Goal: Complete application form

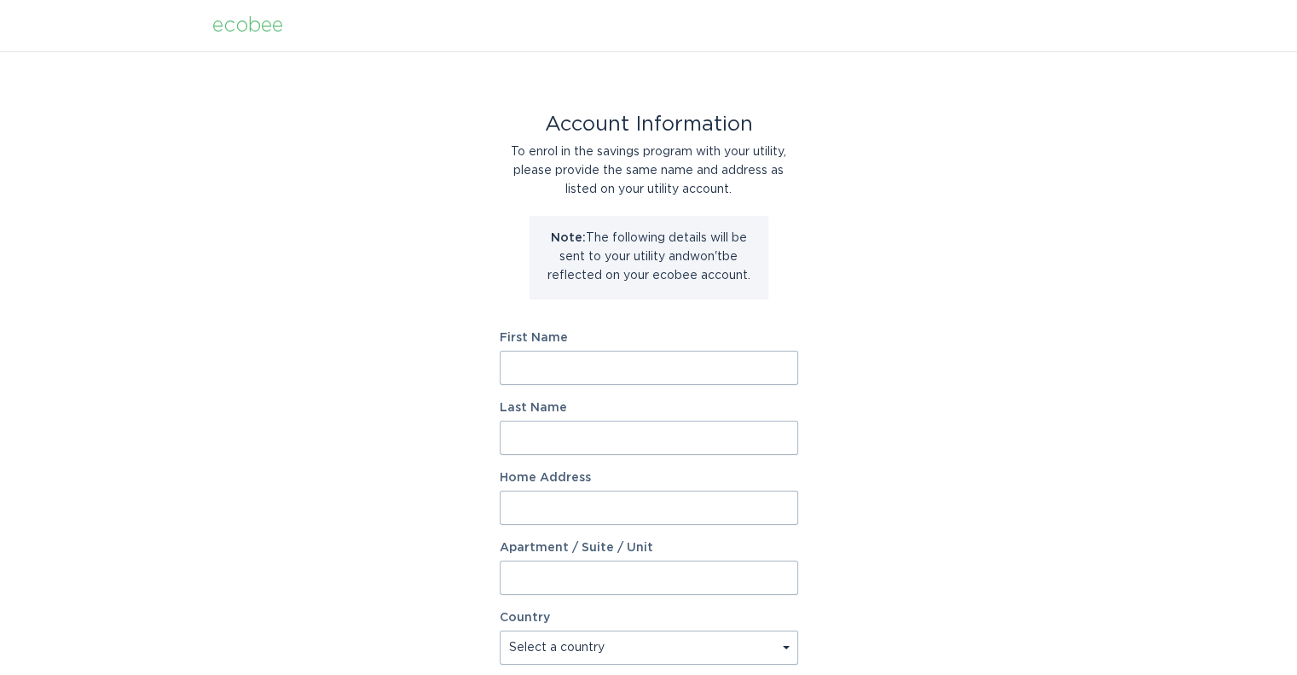
click at [623, 371] on input "First Name" at bounding box center [649, 367] width 298 height 34
type input "[PERSON_NAME]"
click at [542, 506] on input "Home Address" at bounding box center [649, 507] width 298 height 34
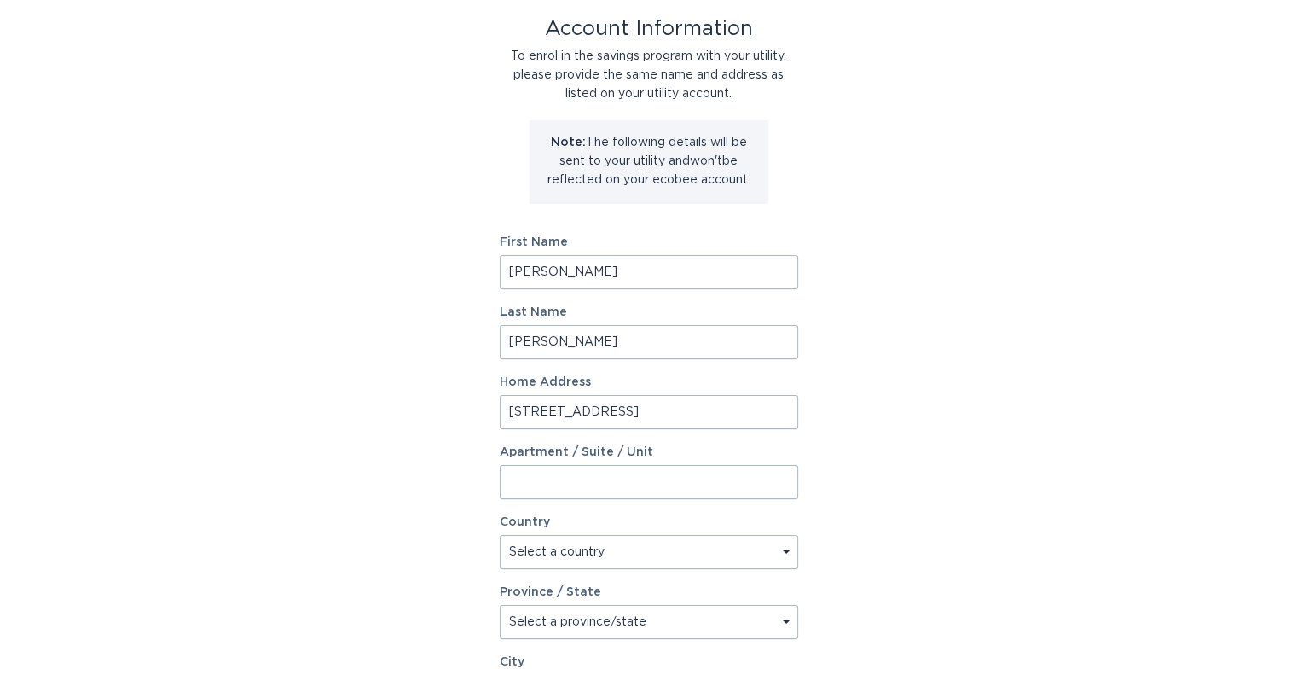
scroll to position [99, 0]
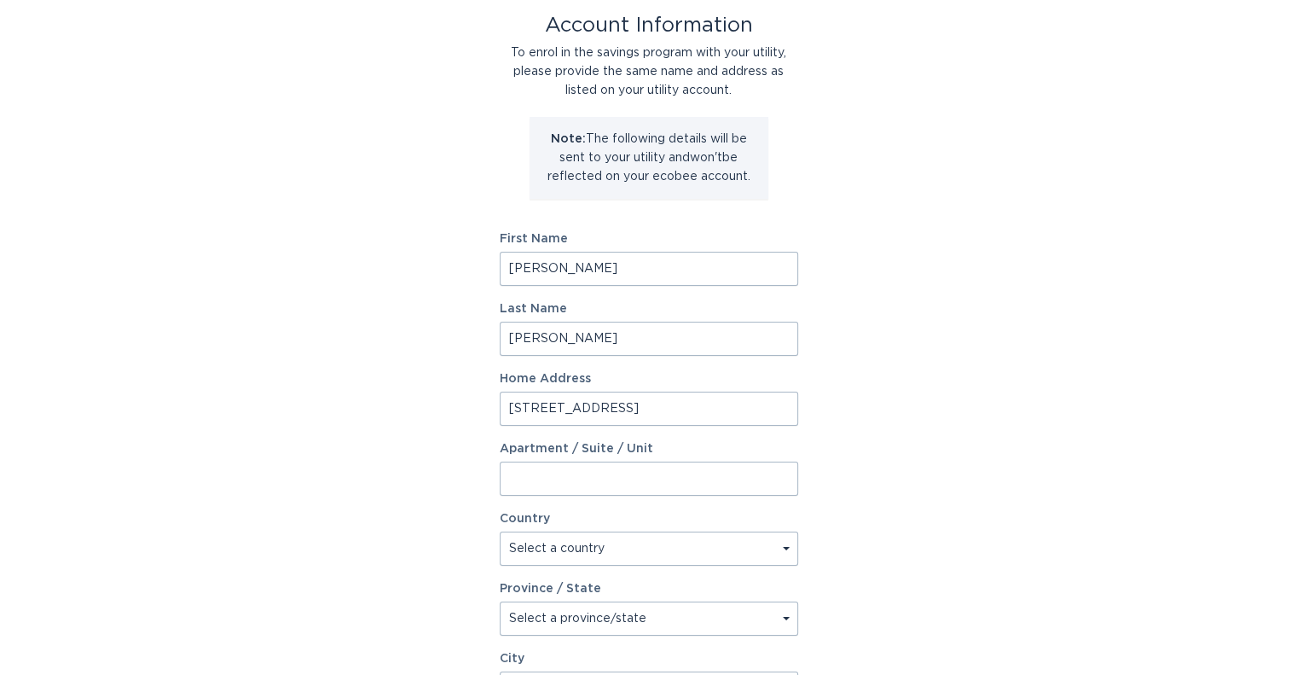
type input "[STREET_ADDRESS]"
click at [675, 537] on select "Select a country [GEOGRAPHIC_DATA] [GEOGRAPHIC_DATA]" at bounding box center [649, 548] width 298 height 34
select select "US"
click at [500, 531] on select "Select a country [GEOGRAPHIC_DATA] [GEOGRAPHIC_DATA]" at bounding box center [649, 548] width 298 height 34
click at [570, 620] on select "Select a province/state [US_STATE] [US_STATE] [US_STATE] [US_STATE] [US_STATE] …" at bounding box center [649, 618] width 298 height 34
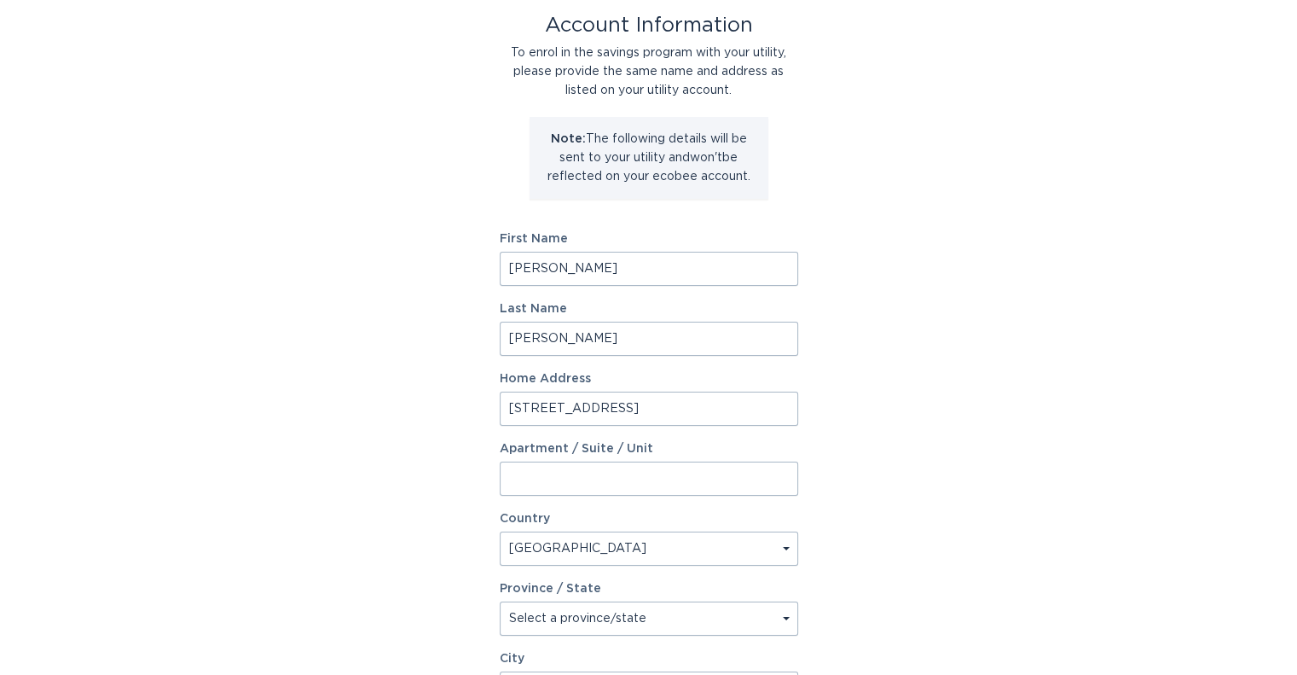
select select "TN"
click at [500, 601] on select "Select a province/state [US_STATE] [US_STATE] [US_STATE] [US_STATE] [US_STATE] …" at bounding box center [649, 618] width 298 height 34
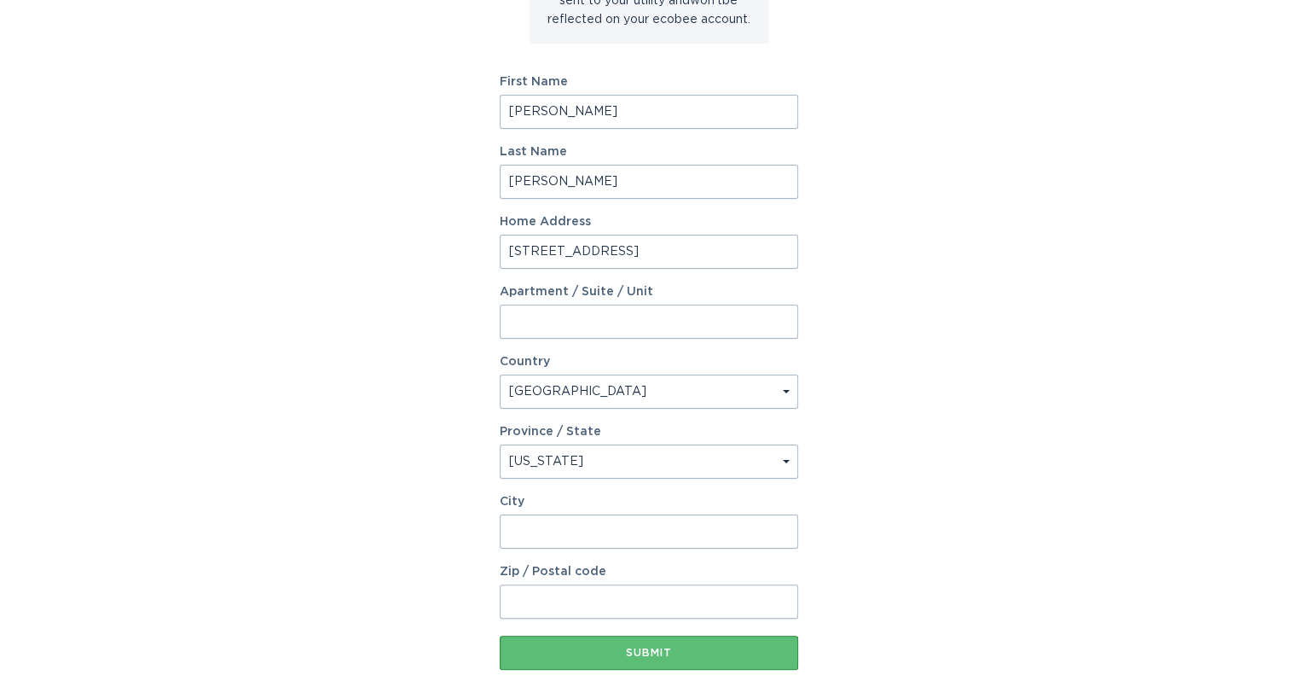
scroll to position [258, 0]
click at [604, 530] on input "City" at bounding box center [649, 530] width 298 height 34
type input "[GEOGRAPHIC_DATA]"
type input "37166"
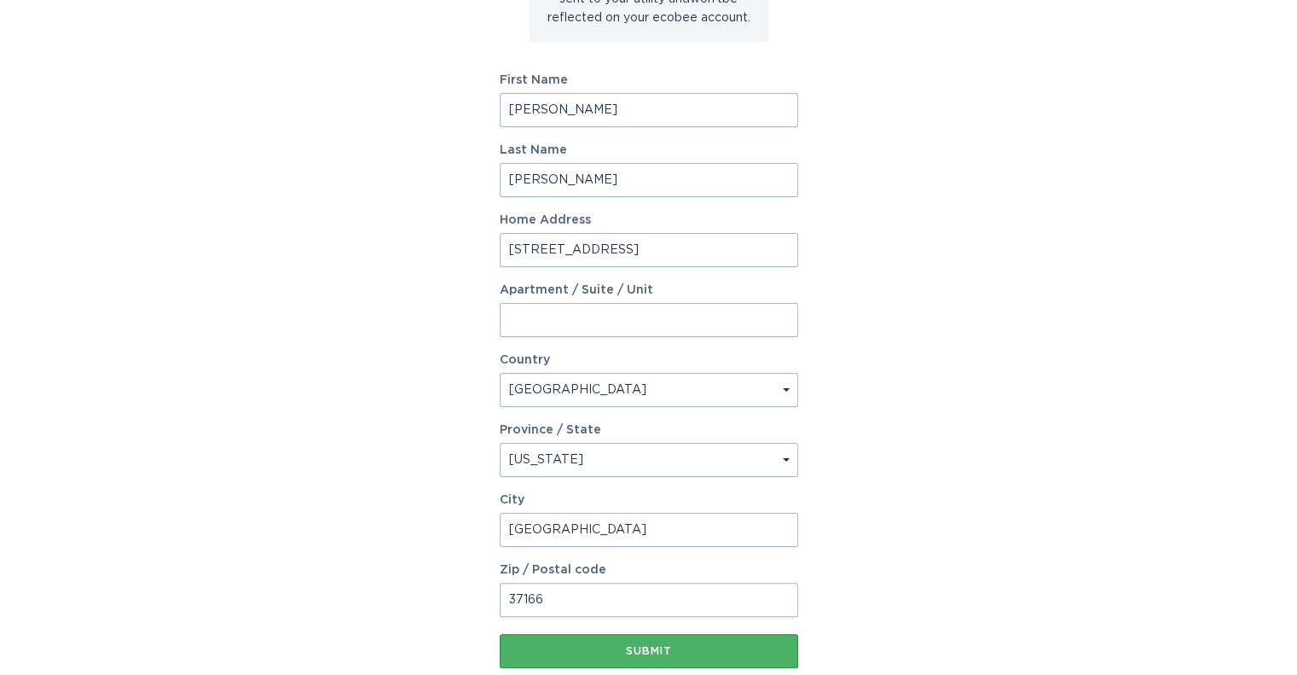
click at [614, 657] on button "Submit" at bounding box center [649, 651] width 298 height 34
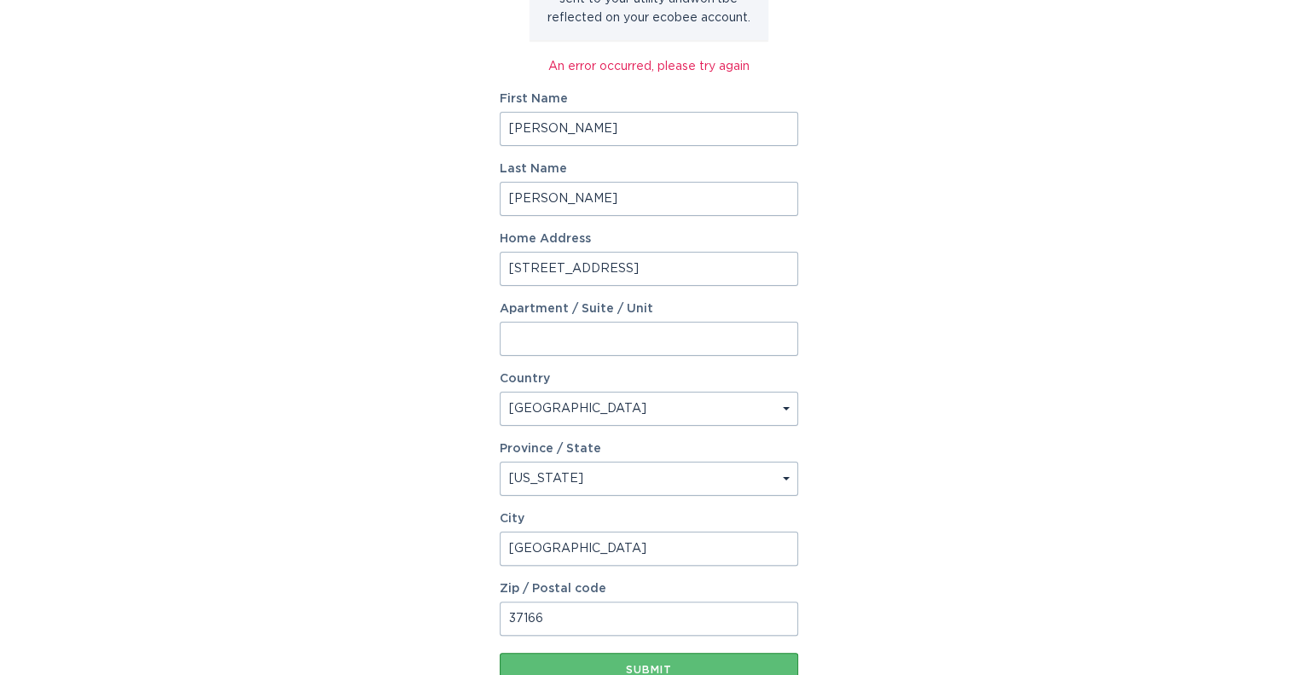
click at [553, 272] on input "[STREET_ADDRESS]" at bounding box center [649, 269] width 298 height 34
type input "[STREET_ADDRESS]"
click at [500, 652] on button "Submit" at bounding box center [649, 669] width 298 height 34
click at [652, 654] on button "Submit" at bounding box center [649, 669] width 298 height 34
